Goal: Task Accomplishment & Management: Manage account settings

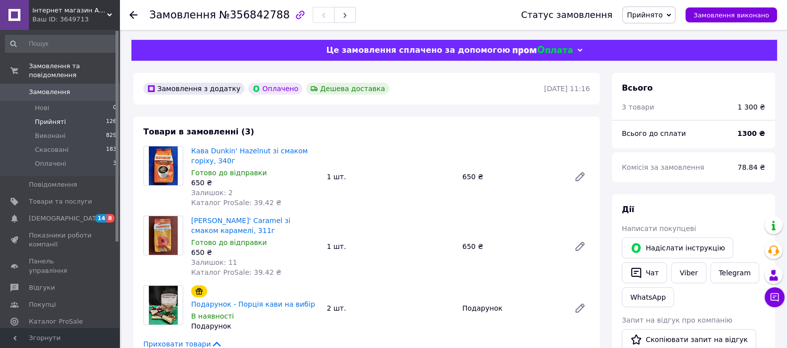
click at [49, 117] on span "Прийняті" at bounding box center [50, 121] width 31 height 9
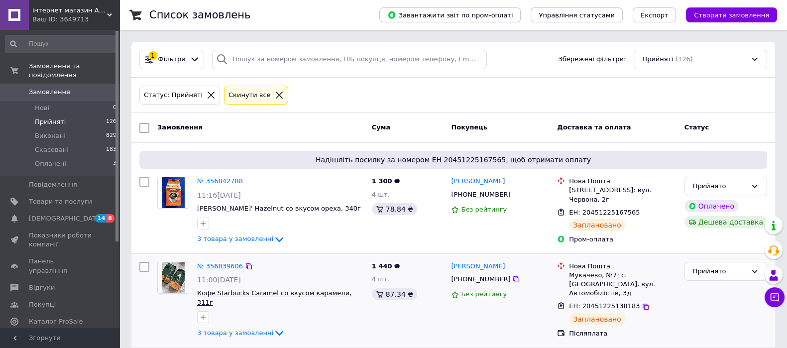
click at [214, 289] on span "Кофе Starbucks Caramel со вкусом карамели, 311г" at bounding box center [274, 297] width 154 height 17
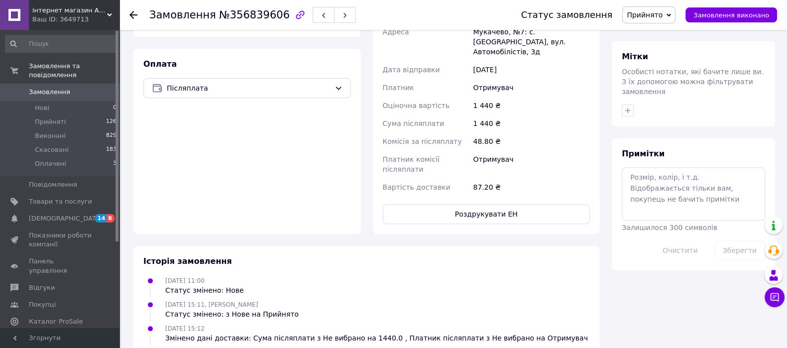
scroll to position [462, 0]
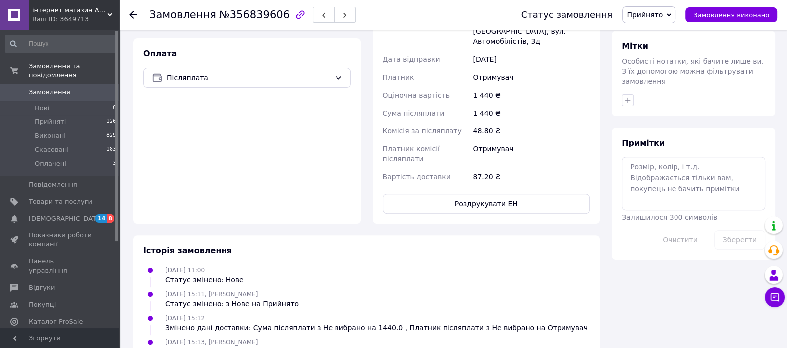
click at [309, 138] on div "Оплата Післяплата" at bounding box center [247, 130] width 228 height 185
click at [267, 158] on div "Оплата Післяплата" at bounding box center [247, 130] width 228 height 185
